Goal: Transaction & Acquisition: Purchase product/service

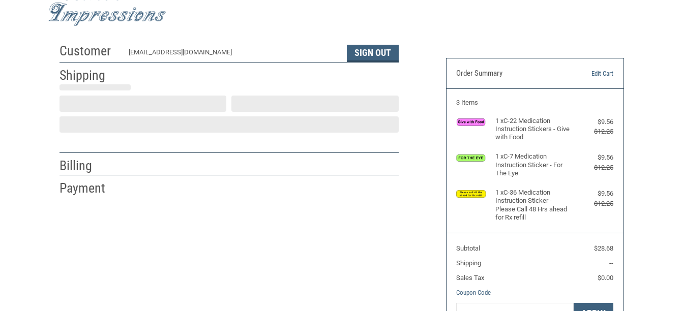
scroll to position [31, 0]
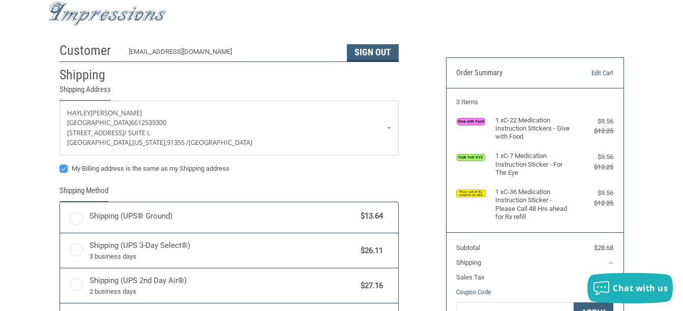
radio input "true"
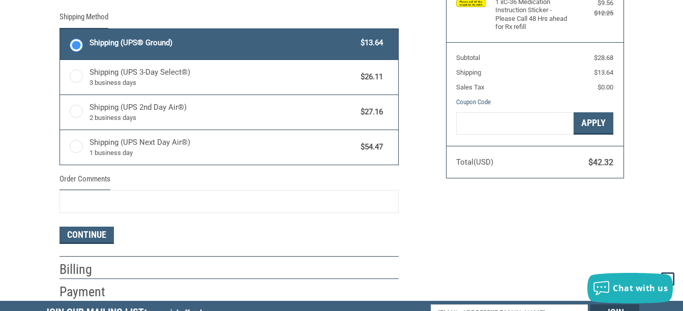
scroll to position [336, 0]
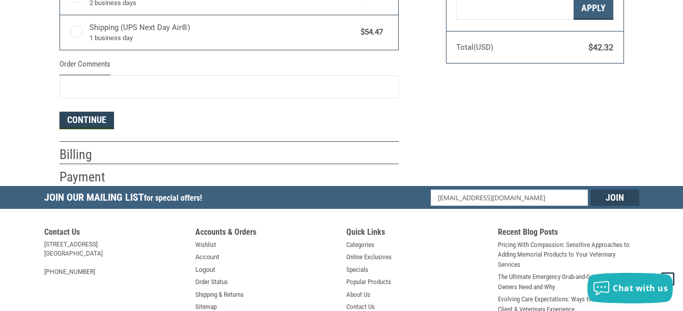
click at [75, 127] on button "Continue" at bounding box center [86, 120] width 54 height 17
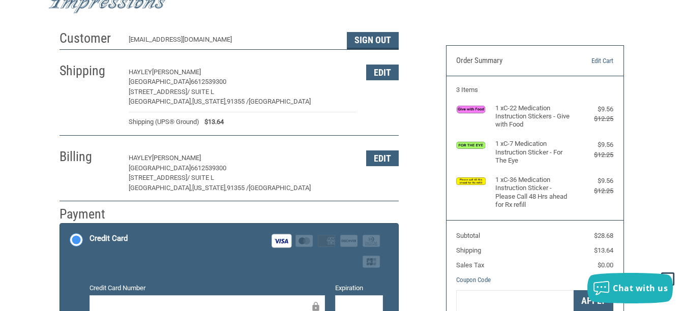
scroll to position [30, 0]
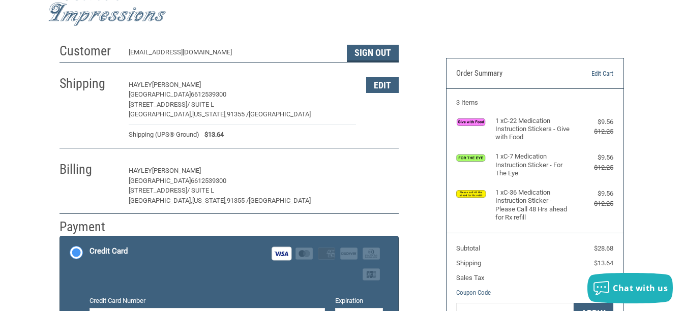
click at [376, 172] on button "Edit" at bounding box center [382, 171] width 33 height 16
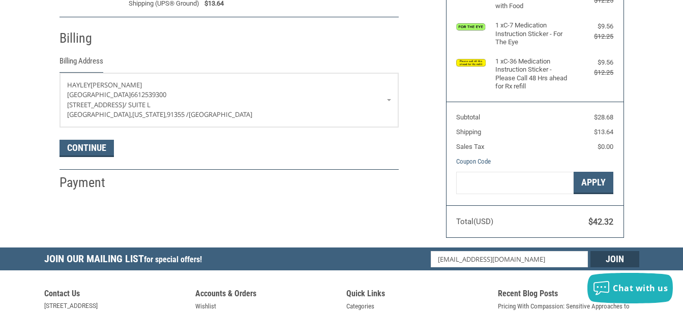
scroll to position [179, 0]
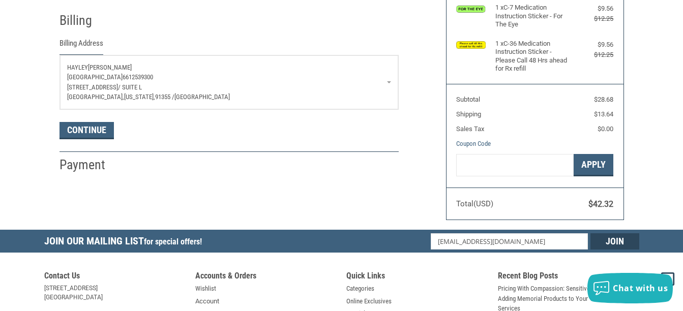
click at [174, 88] on p "[STREET_ADDRESS]" at bounding box center [229, 87] width 324 height 10
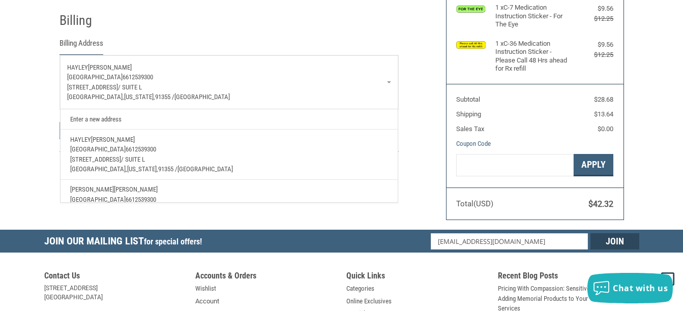
scroll to position [37, 0]
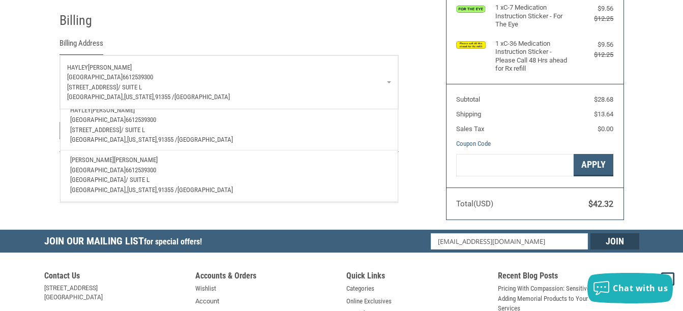
click at [147, 176] on span "/ SUITE L" at bounding box center [138, 180] width 24 height 8
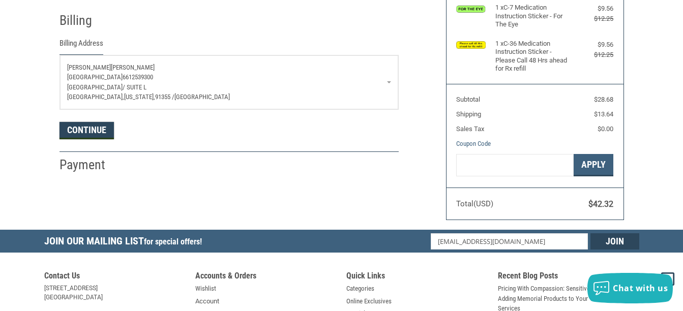
click at [93, 130] on button "Continue" at bounding box center [86, 130] width 54 height 17
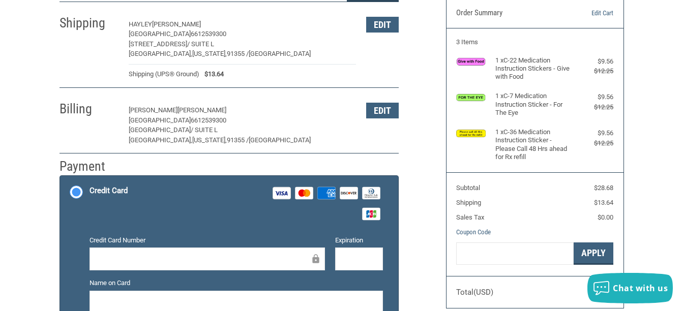
scroll to position [183, 0]
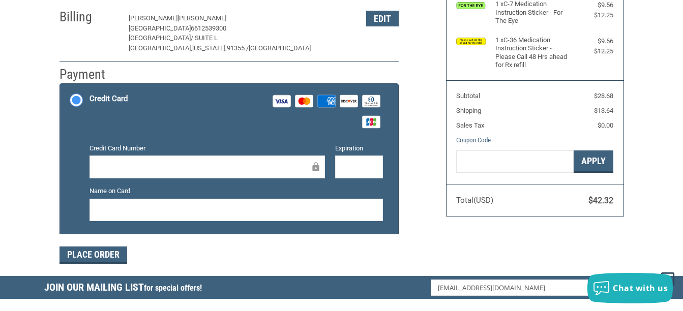
click at [158, 161] on div at bounding box center [206, 167] width 235 height 23
click at [156, 177] on div at bounding box center [206, 167] width 235 height 23
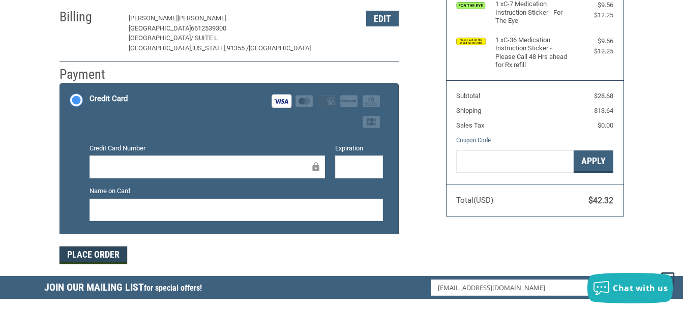
click at [89, 257] on button "Place Order" at bounding box center [93, 254] width 68 height 17
